Goal: Find specific page/section: Find specific page/section

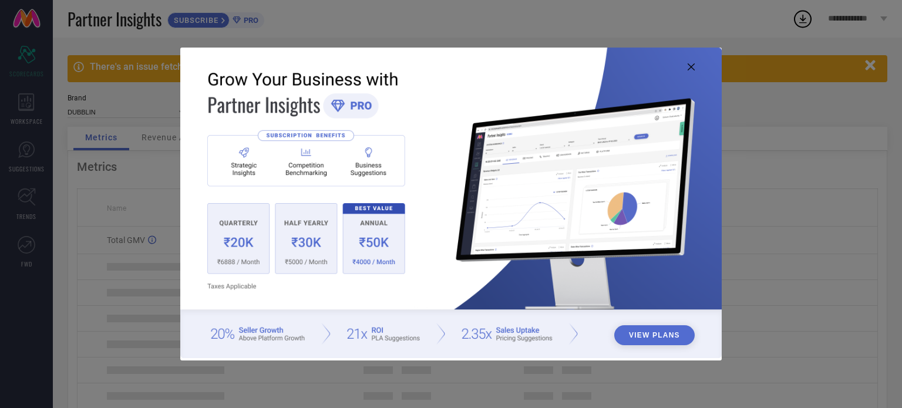
click at [689, 65] on icon at bounding box center [691, 66] width 7 height 7
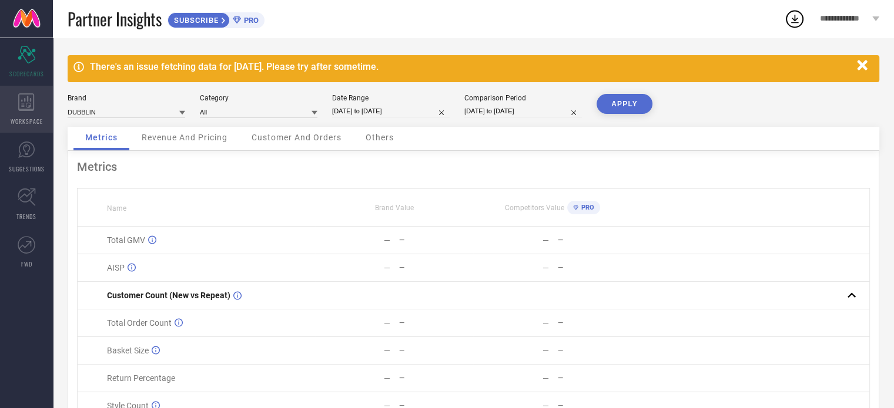
click at [26, 108] on icon at bounding box center [26, 102] width 16 height 18
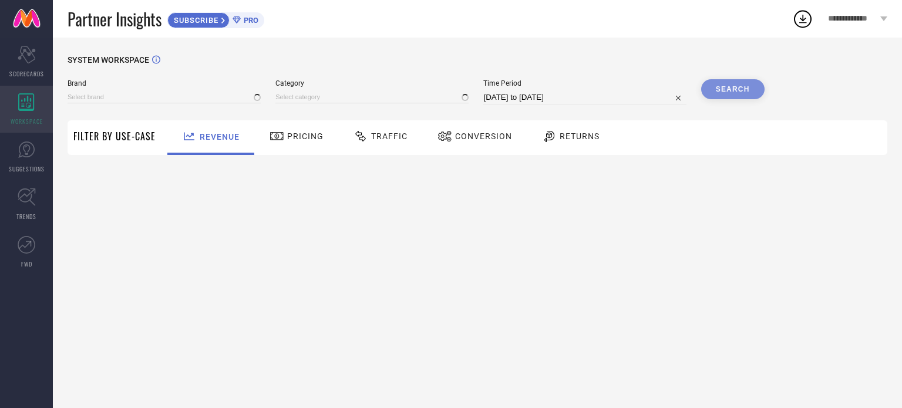
type input "DUBBLIN"
type input "All"
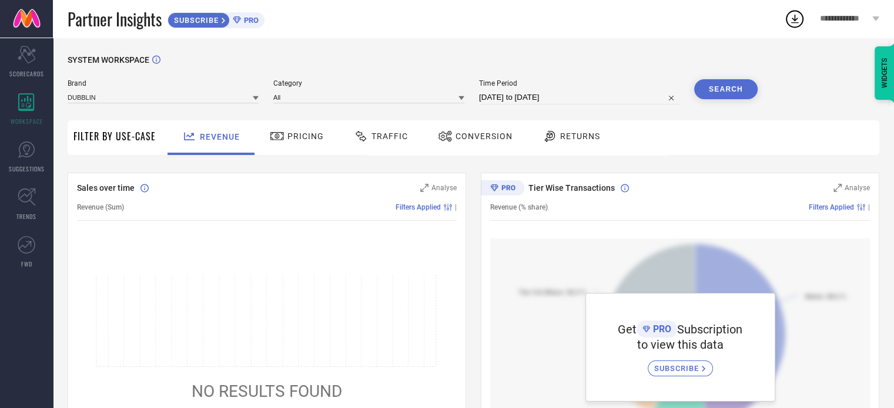
click at [18, 167] on span "SUGGESTIONS" at bounding box center [27, 169] width 36 height 9
